Goal: Navigation & Orientation: Find specific page/section

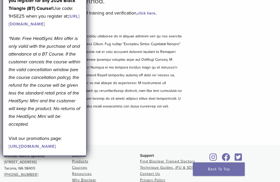
scroll to position [63, 0]
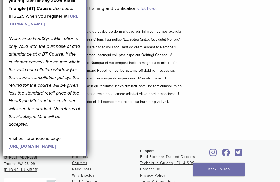
scroll to position [65, 0]
click at [265, 65] on div "Bioclear Certified Providers have completed advanced training on the Bioclear M…" at bounding box center [140, 58] width 280 height 161
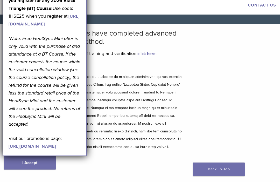
scroll to position [0, 0]
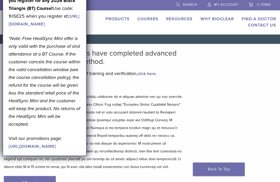
click at [265, 54] on div "Bioclear Certified Providers have completed advanced training on the Bioclear M…" at bounding box center [140, 124] width 280 height 161
click at [262, 16] on link "Find A Doctor" at bounding box center [259, 18] width 35 height 5
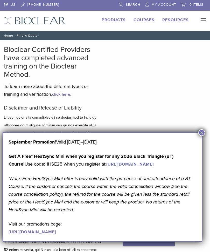
click at [202, 132] on button "×" at bounding box center [202, 132] width 7 height 7
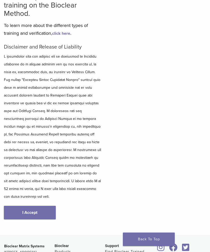
click at [31, 182] on link "I Accept" at bounding box center [30, 212] width 52 height 13
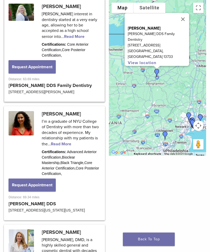
scroll to position [524, 0]
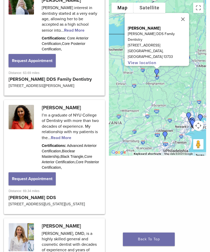
click at [184, 21] on button "Close" at bounding box center [183, 19] width 12 height 12
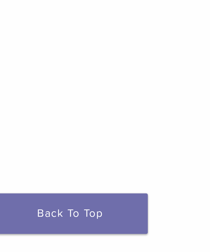
scroll to position [1227, 0]
